Goal: Entertainment & Leisure: Consume media (video, audio)

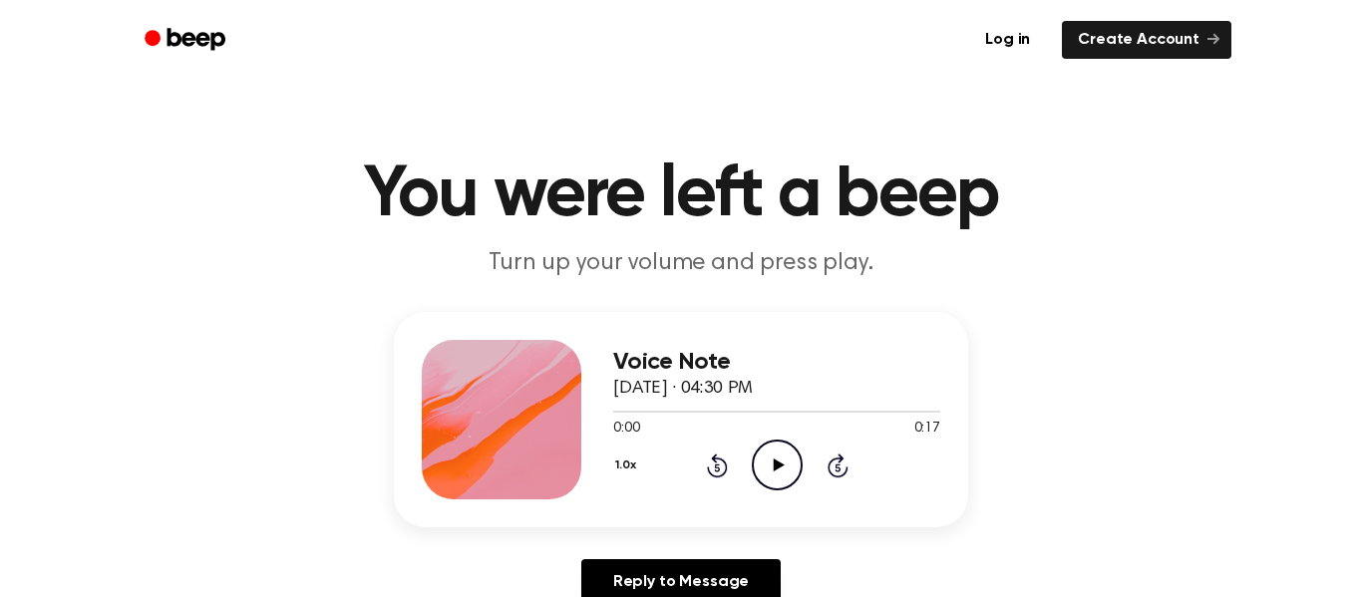
click at [775, 466] on icon at bounding box center [778, 465] width 11 height 13
click at [753, 466] on circle at bounding box center [777, 465] width 49 height 49
click at [792, 463] on icon "Play Audio" at bounding box center [777, 465] width 51 height 51
click at [770, 455] on icon "Pause Audio" at bounding box center [777, 465] width 51 height 51
click at [770, 455] on icon "Play Audio" at bounding box center [777, 465] width 51 height 51
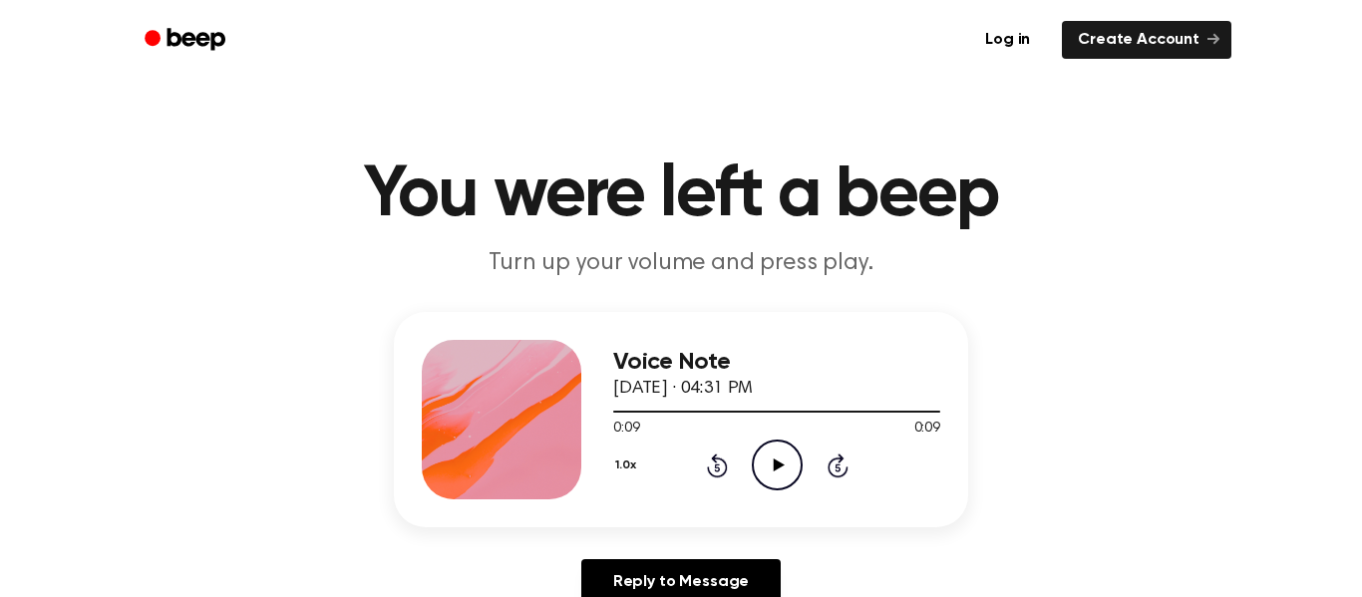
click at [774, 473] on icon "Play Audio" at bounding box center [777, 465] width 51 height 51
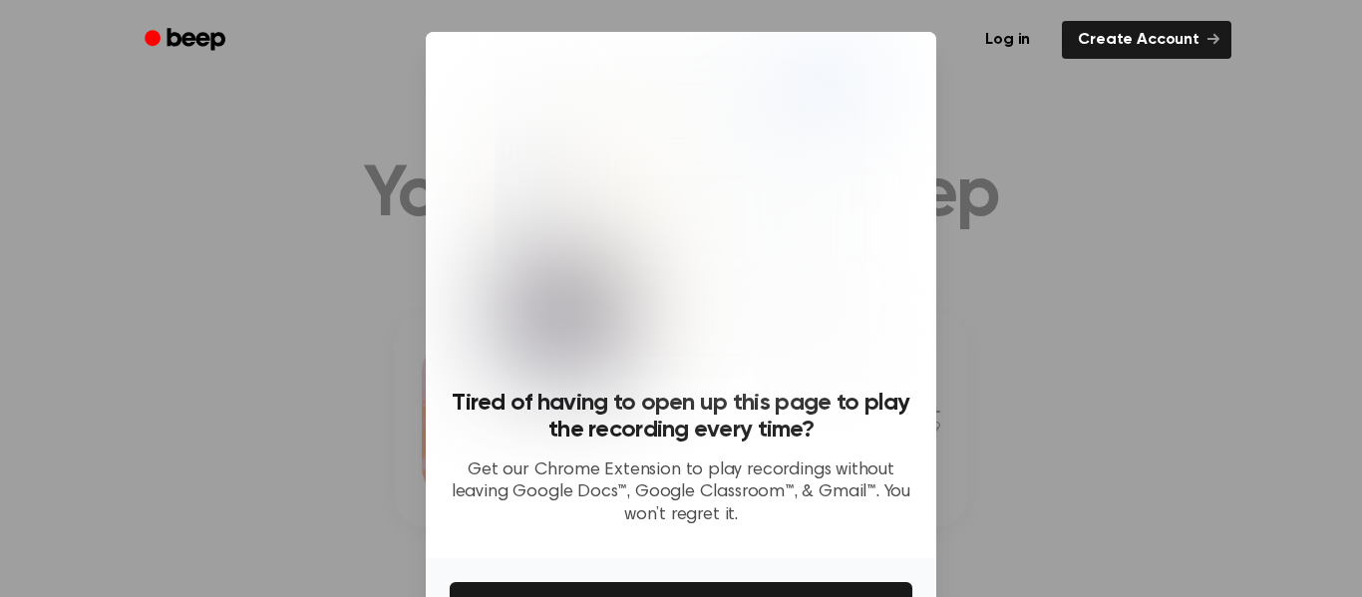
click at [1083, 176] on div at bounding box center [681, 298] width 1362 height 597
click at [544, 586] on button "Get It Now" at bounding box center [681, 604] width 463 height 44
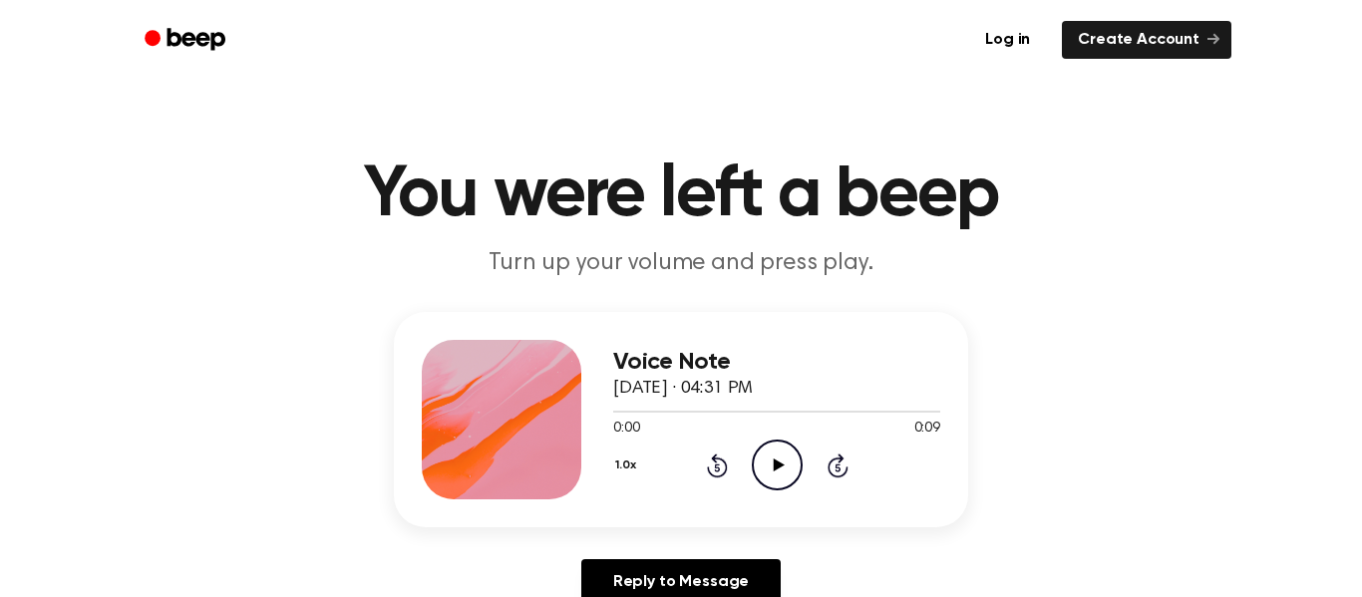
click at [771, 464] on icon "Play Audio" at bounding box center [777, 465] width 51 height 51
click at [786, 469] on icon "Play Audio" at bounding box center [777, 465] width 51 height 51
click at [759, 471] on icon "Play Audio" at bounding box center [777, 465] width 51 height 51
click at [623, 464] on button "1.0x" at bounding box center [628, 466] width 30 height 34
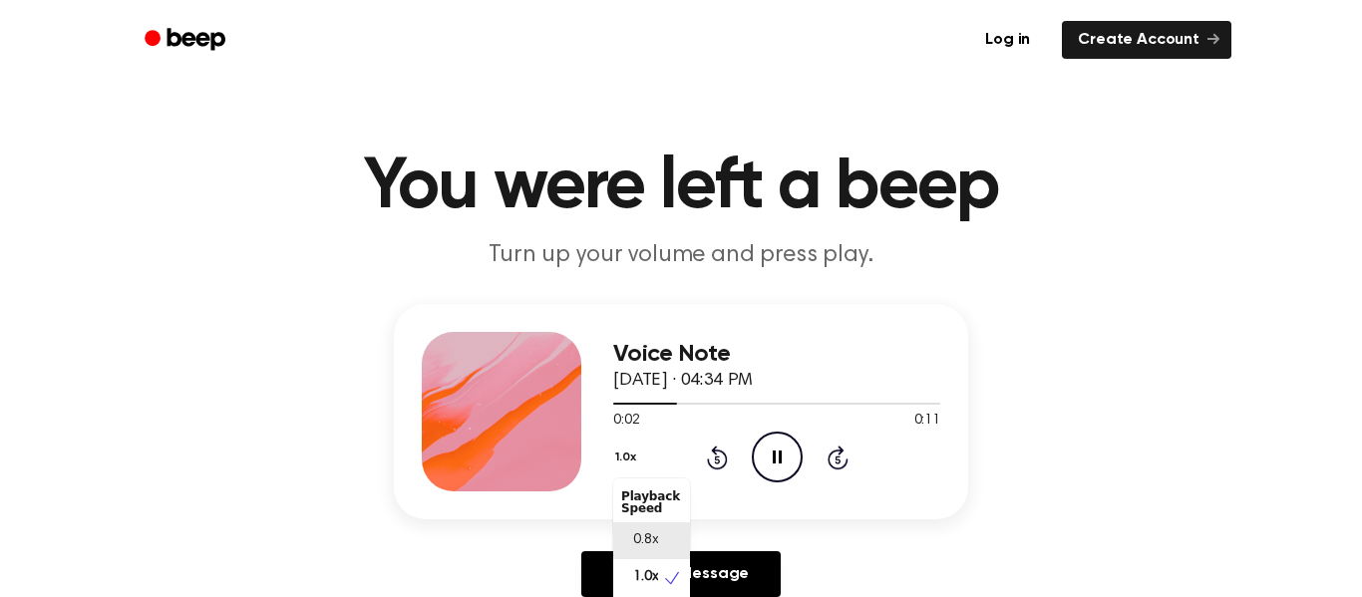
click at [640, 536] on span "0.8x" at bounding box center [645, 541] width 25 height 21
click at [627, 460] on button "0.8x" at bounding box center [630, 458] width 34 height 34
click at [649, 574] on span "1.0x" at bounding box center [645, 577] width 25 height 21
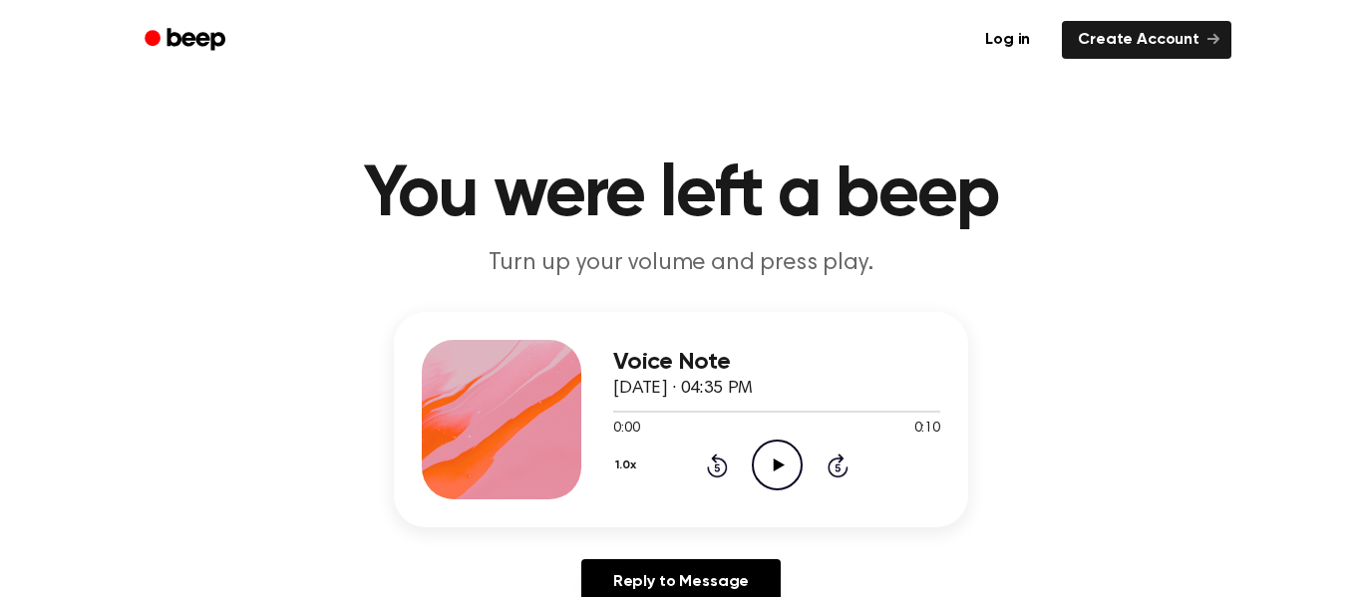
click at [771, 473] on icon "Play Audio" at bounding box center [777, 465] width 51 height 51
click at [709, 436] on div "0:00 0:10" at bounding box center [776, 429] width 327 height 21
click at [783, 466] on icon at bounding box center [778, 465] width 11 height 13
click at [840, 460] on icon at bounding box center [838, 466] width 21 height 24
click at [724, 462] on icon at bounding box center [717, 466] width 21 height 24
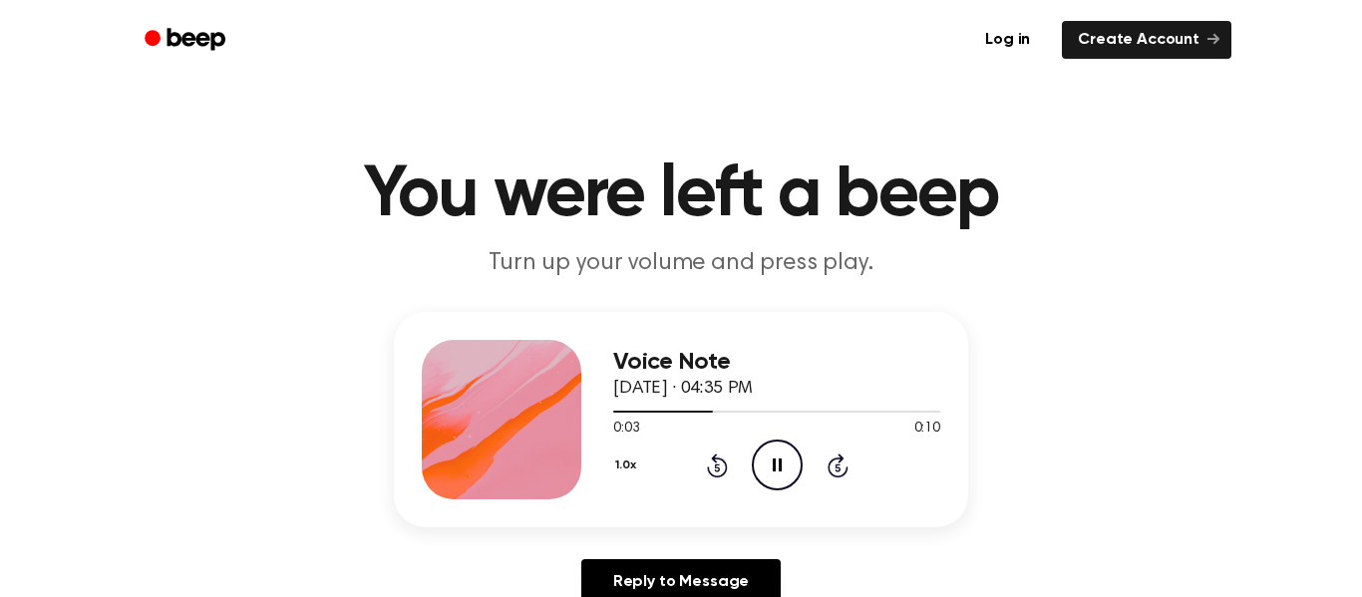
click at [724, 462] on icon at bounding box center [717, 466] width 21 height 24
click at [766, 454] on icon "Play Audio" at bounding box center [777, 465] width 51 height 51
click at [758, 461] on icon "Play Audio" at bounding box center [777, 465] width 51 height 51
